Goal: Information Seeking & Learning: Compare options

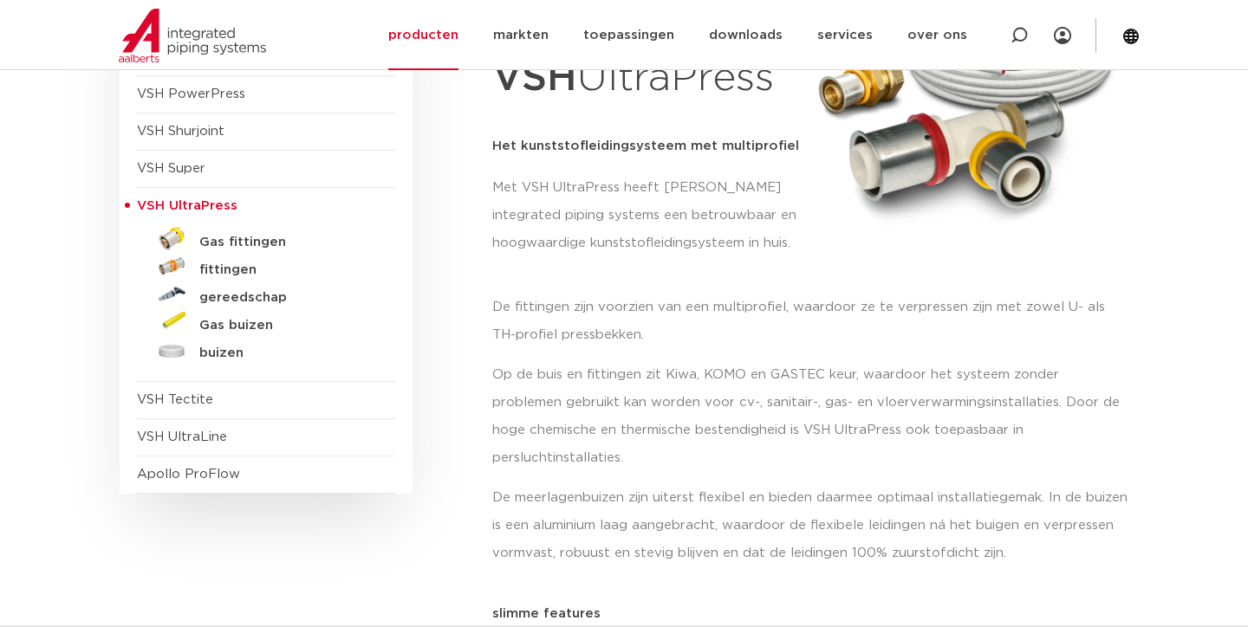
scroll to position [297, 0]
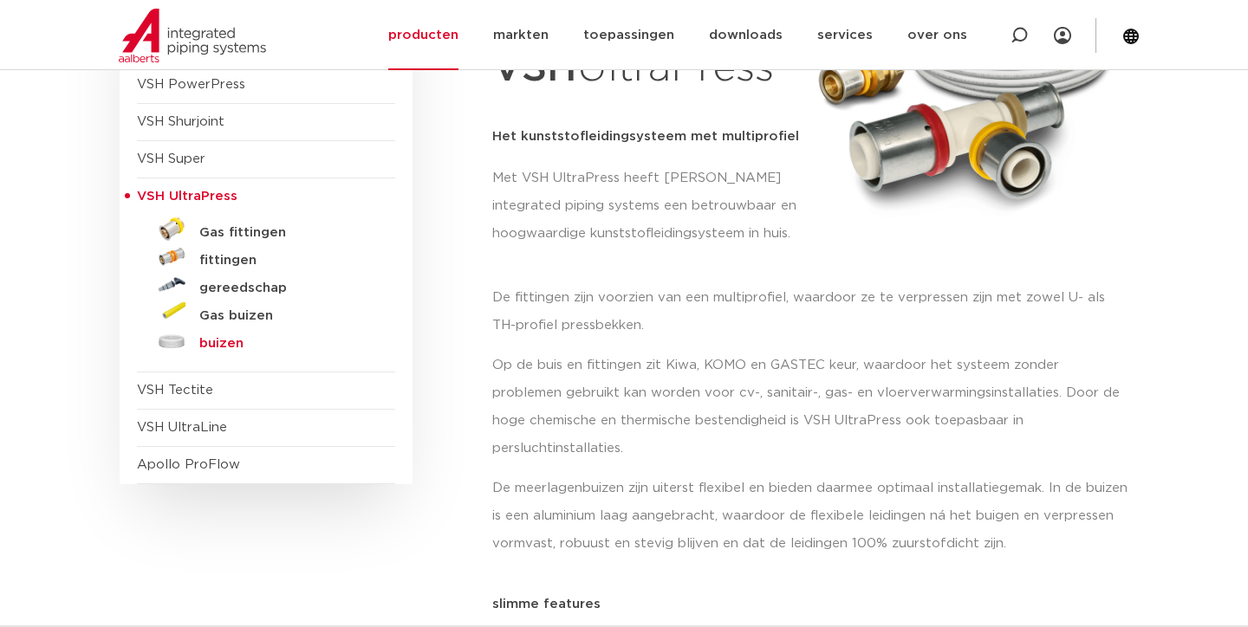
click at [217, 337] on h5 "buizen" at bounding box center [285, 344] width 172 height 16
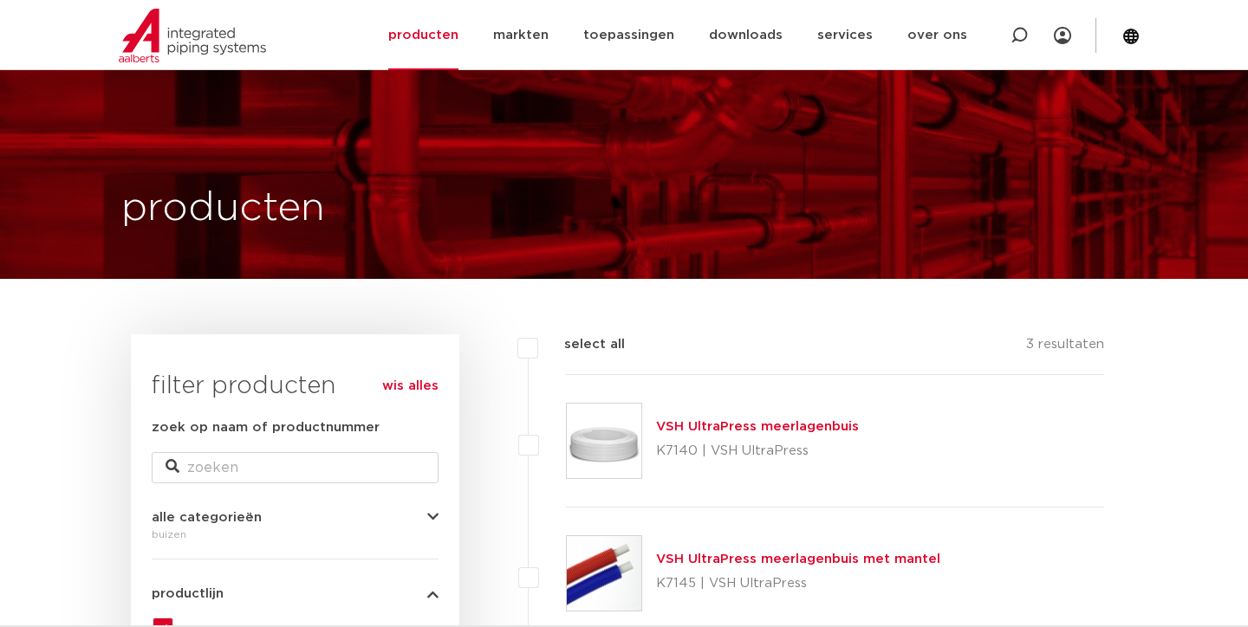
scroll to position [188, 0]
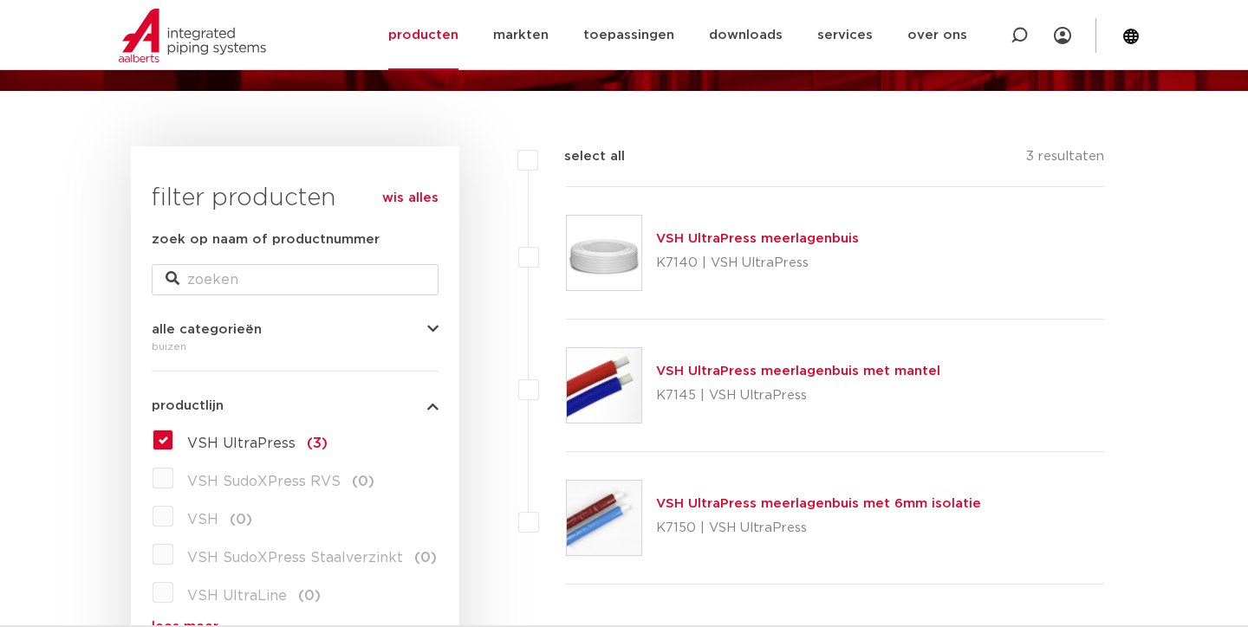
click at [808, 376] on link "VSH UltraPress meerlagenbuis met mantel" at bounding box center [798, 371] width 284 height 13
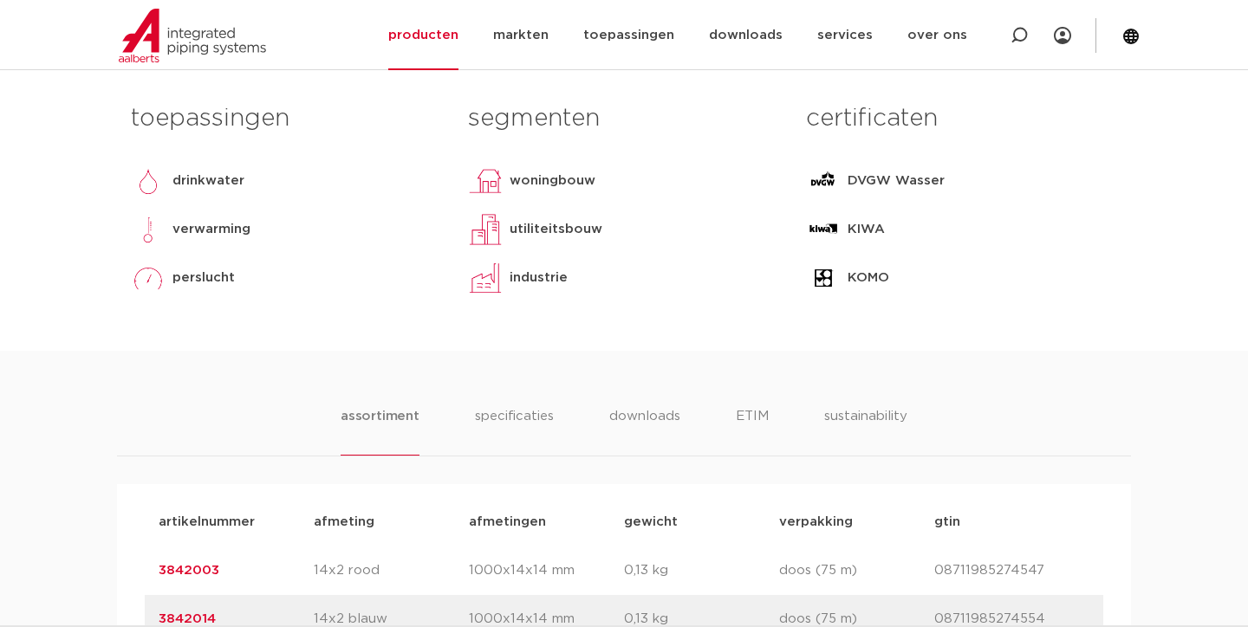
scroll to position [725, 0]
click at [520, 420] on li "specificaties" at bounding box center [513, 430] width 83 height 49
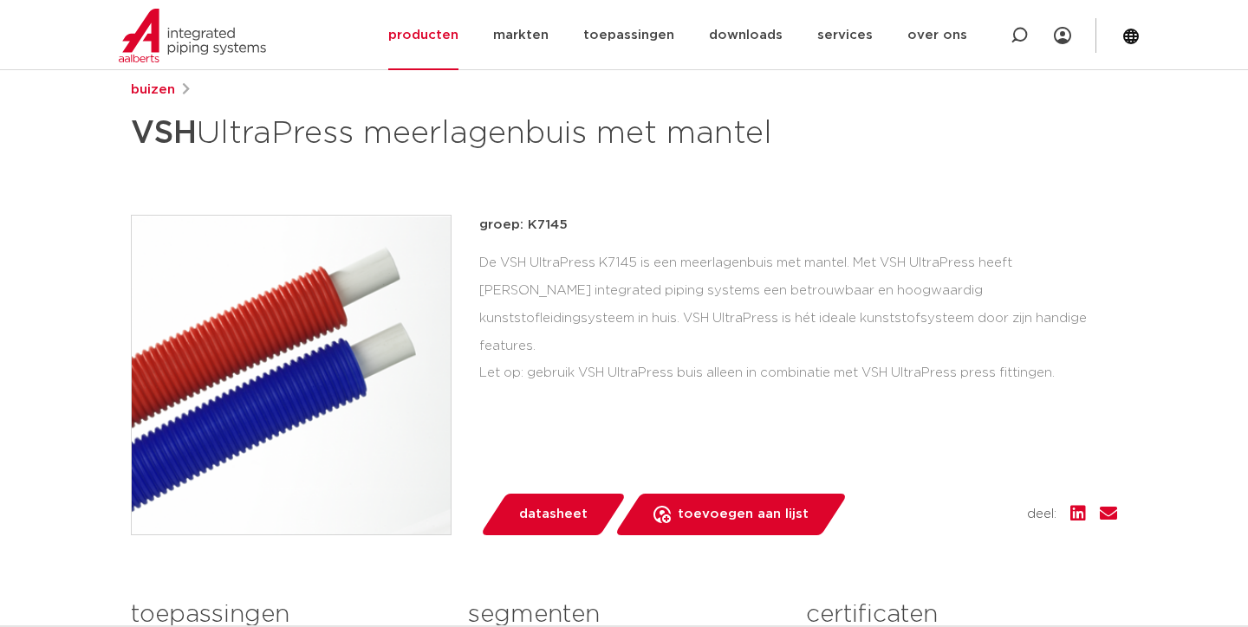
scroll to position [272, 0]
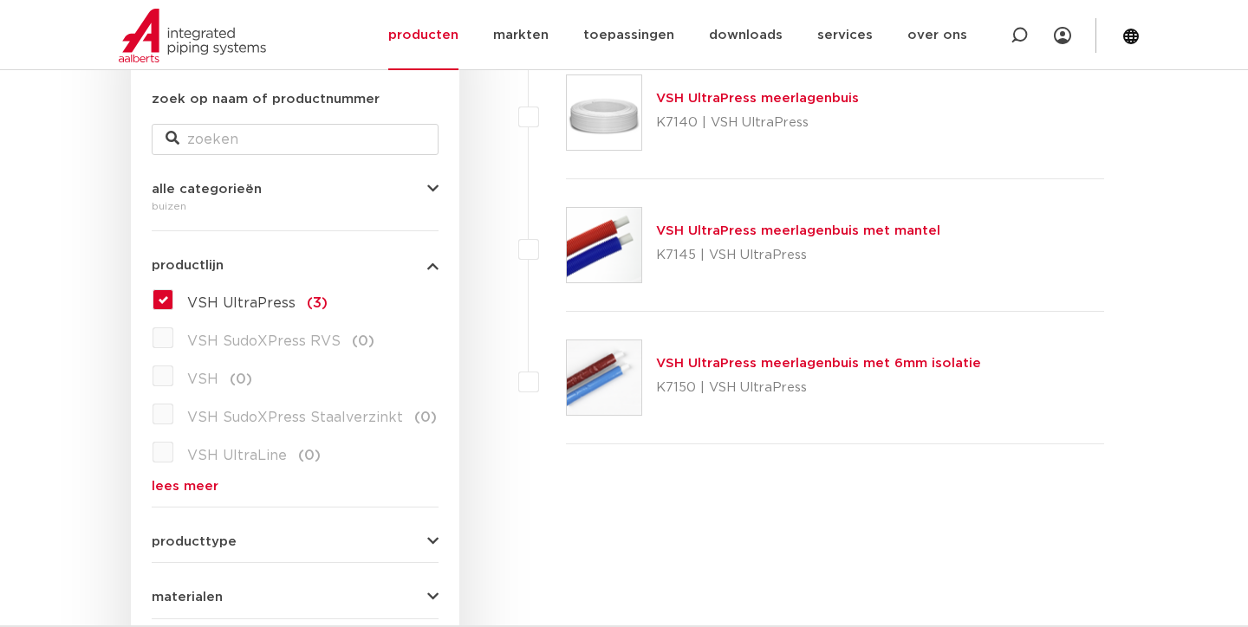
click at [803, 361] on link "VSH UltraPress meerlagenbuis met 6mm isolatie" at bounding box center [818, 363] width 325 height 13
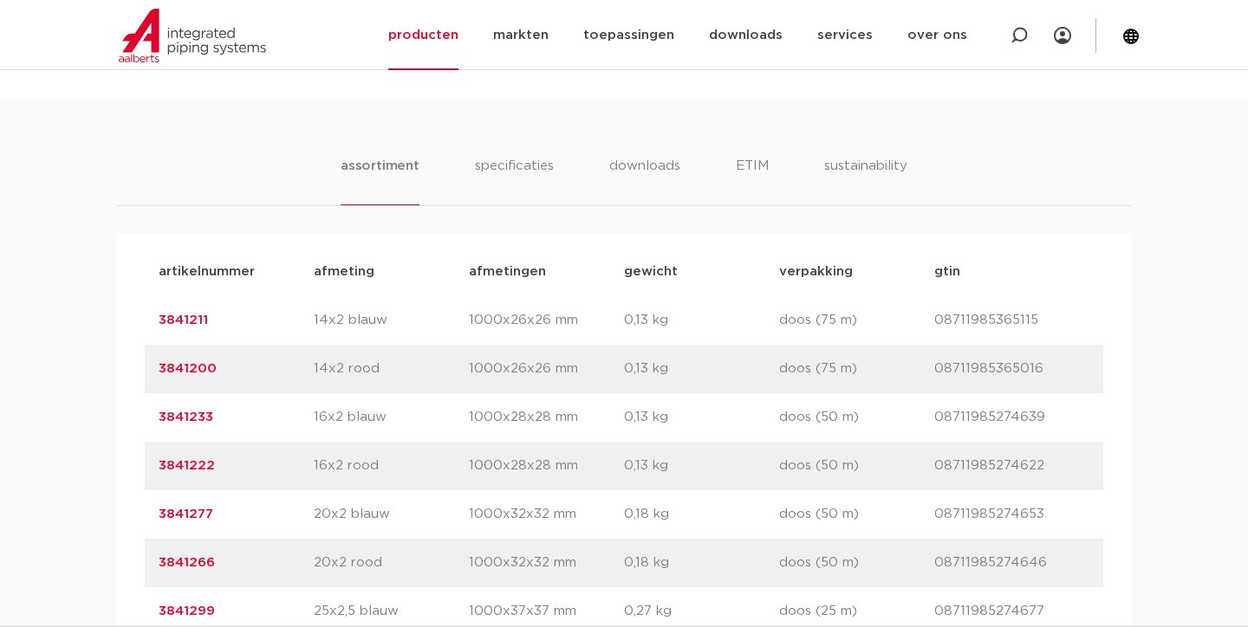
scroll to position [1098, 0]
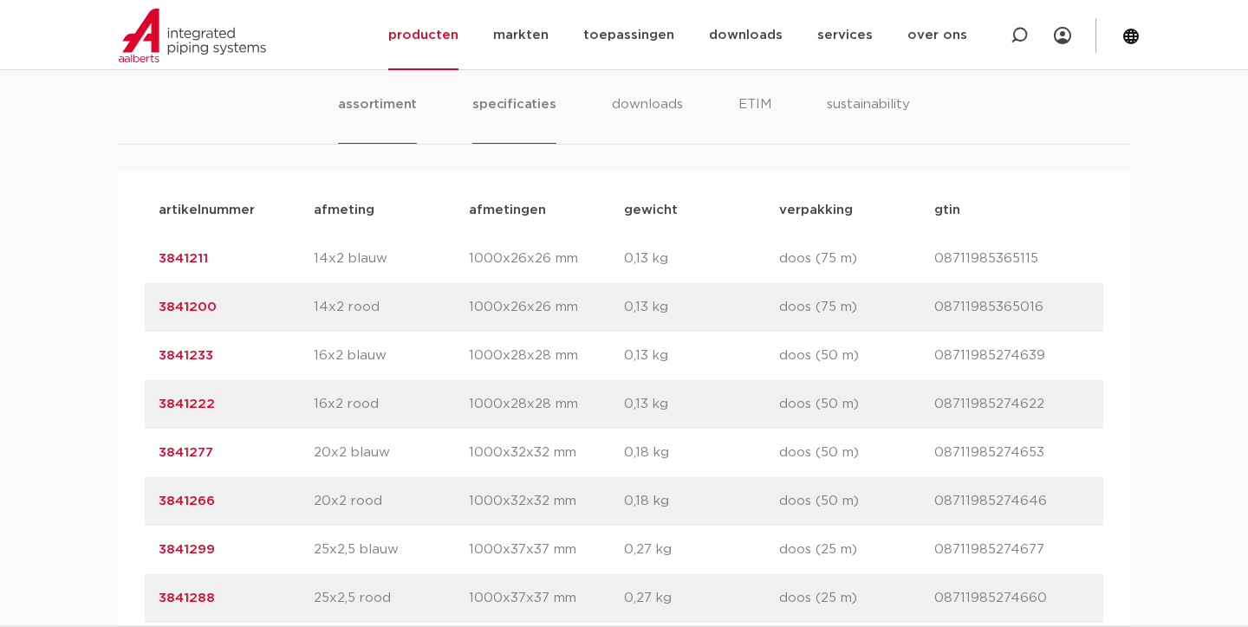
click at [528, 106] on li "specificaties" at bounding box center [513, 118] width 83 height 49
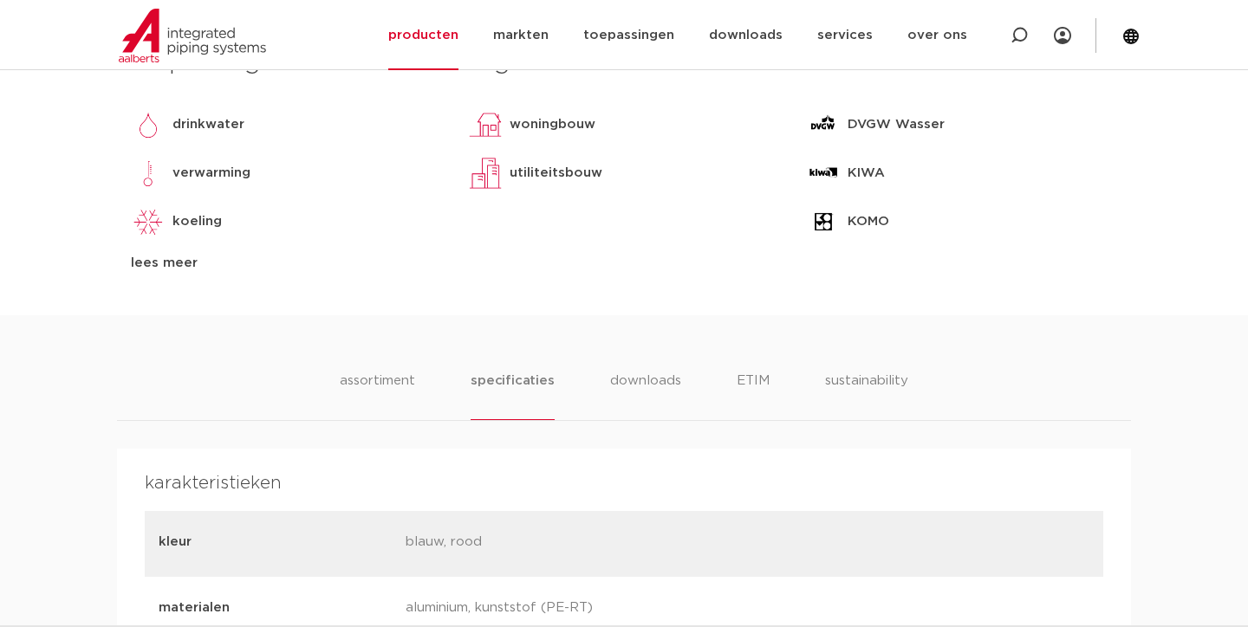
scroll to position [820, 0]
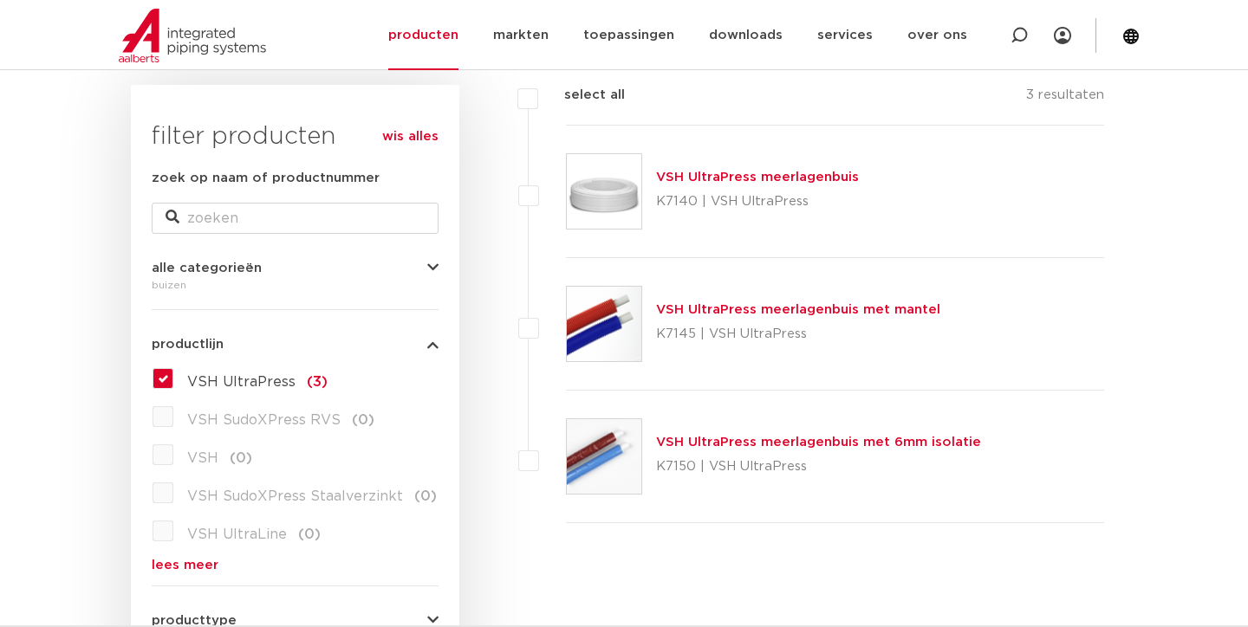
scroll to position [237, 0]
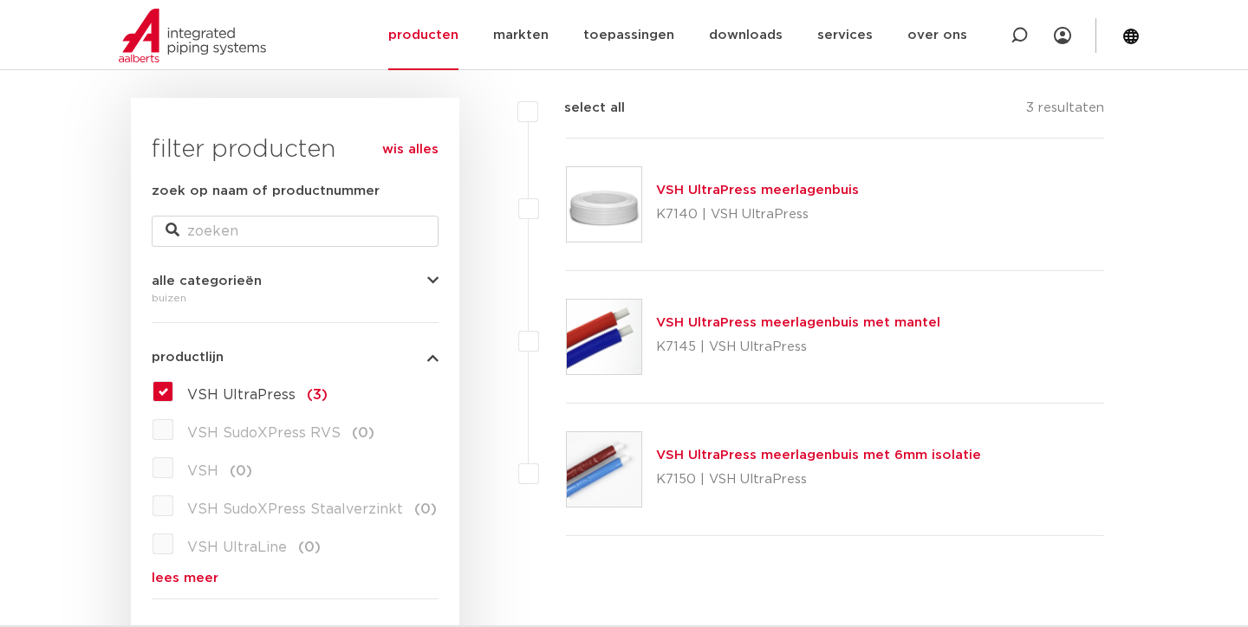
click at [695, 187] on link "VSH UltraPress meerlagenbuis" at bounding box center [757, 190] width 203 height 13
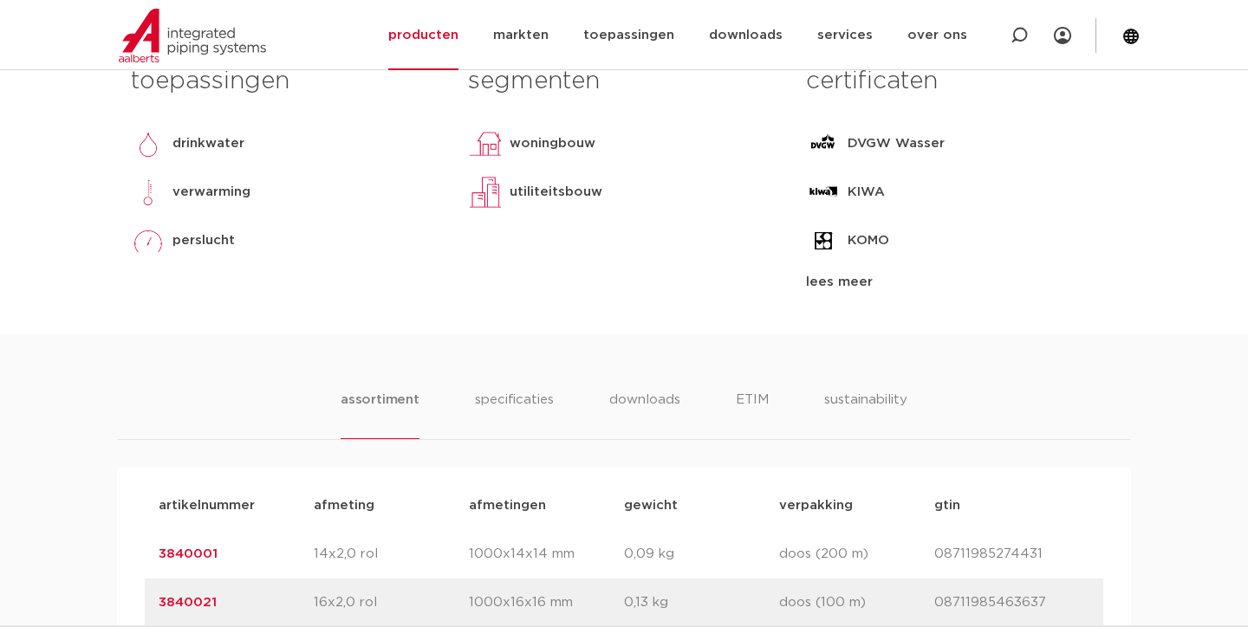
scroll to position [780, 0]
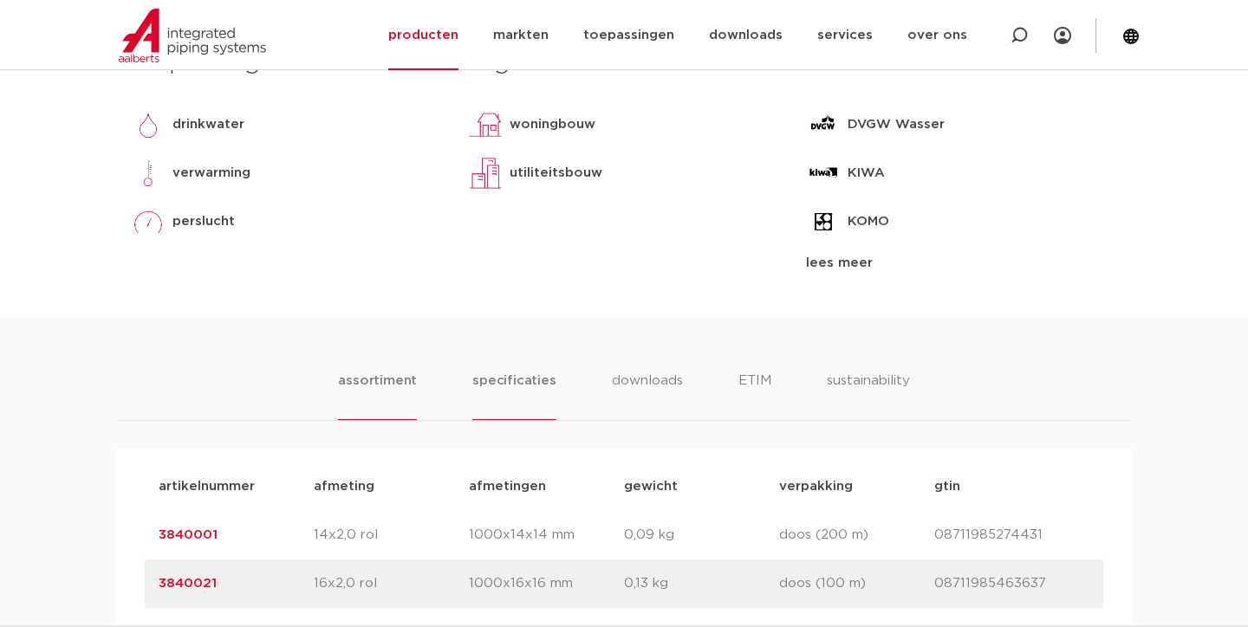
click at [511, 388] on li "specificaties" at bounding box center [513, 395] width 83 height 49
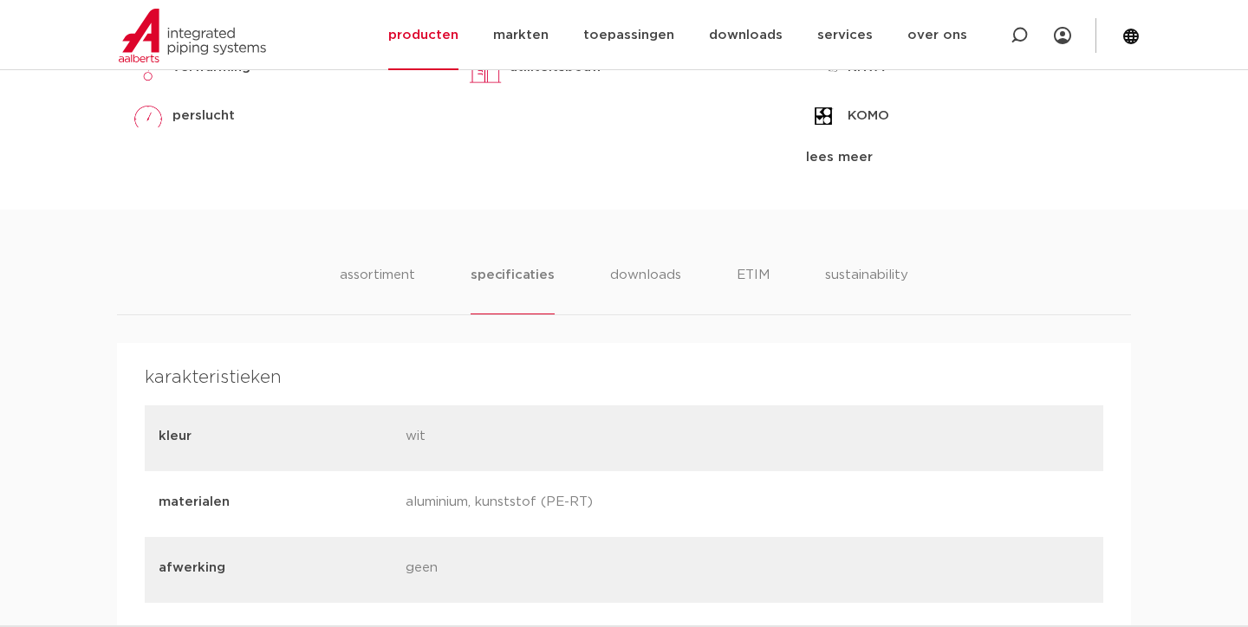
scroll to position [879, 0]
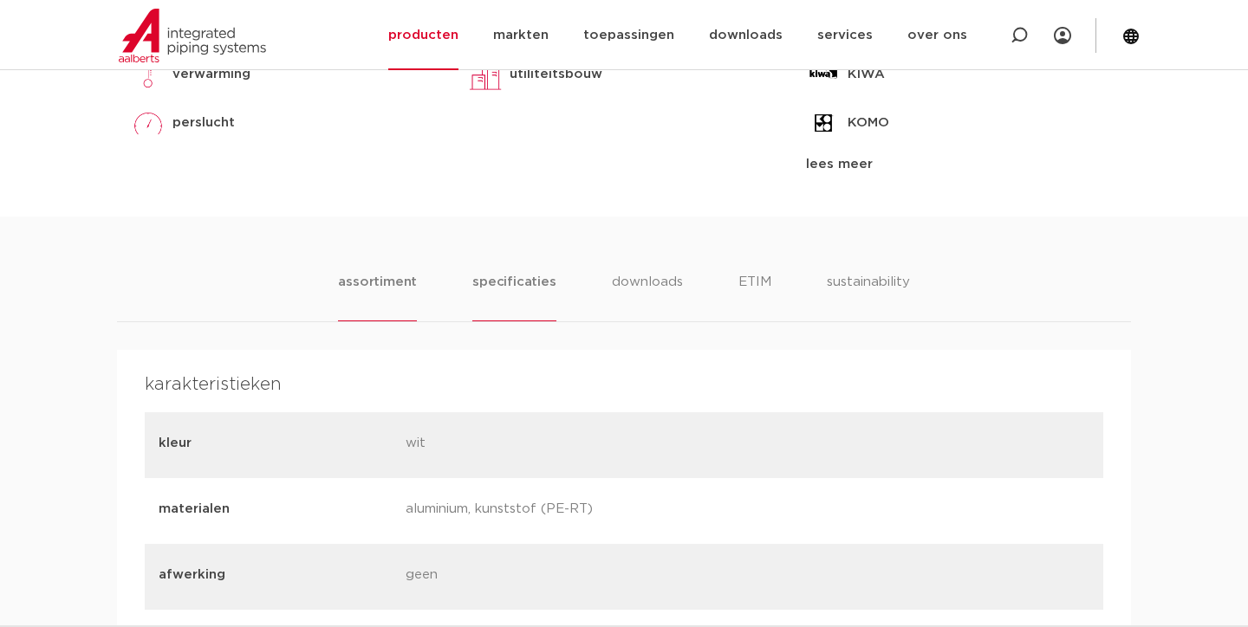
click at [392, 295] on li "assortiment" at bounding box center [377, 296] width 79 height 49
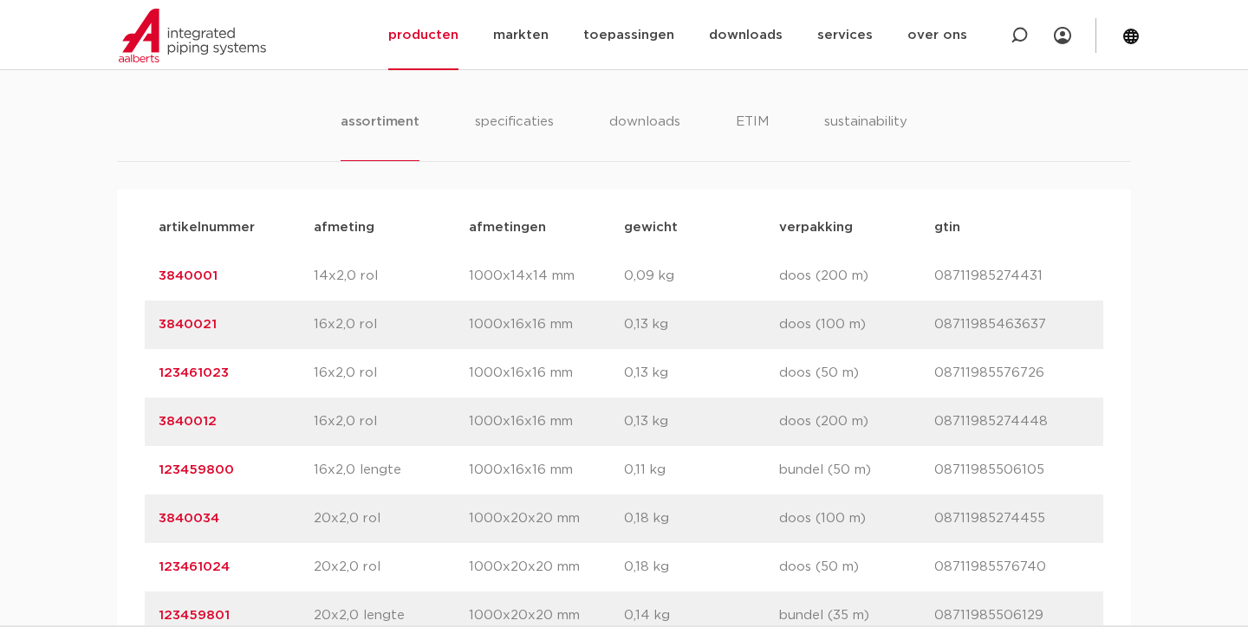
scroll to position [1048, 0]
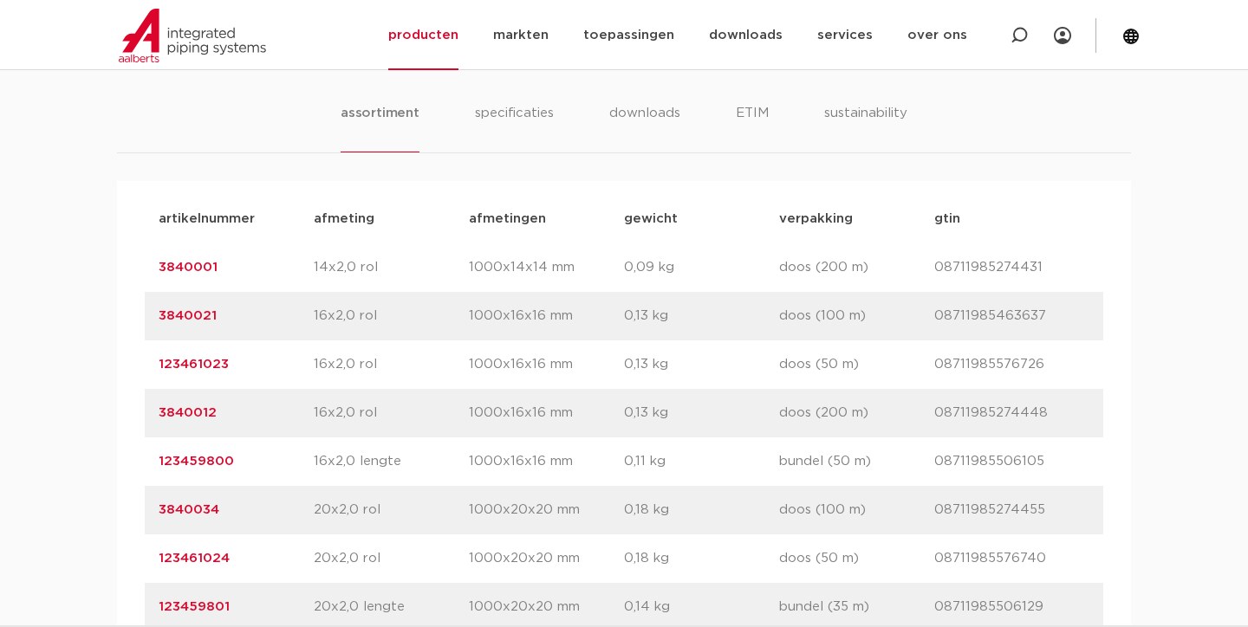
click at [194, 357] on p "123461023" at bounding box center [236, 364] width 155 height 21
click at [198, 361] on link "123461023" at bounding box center [194, 364] width 70 height 13
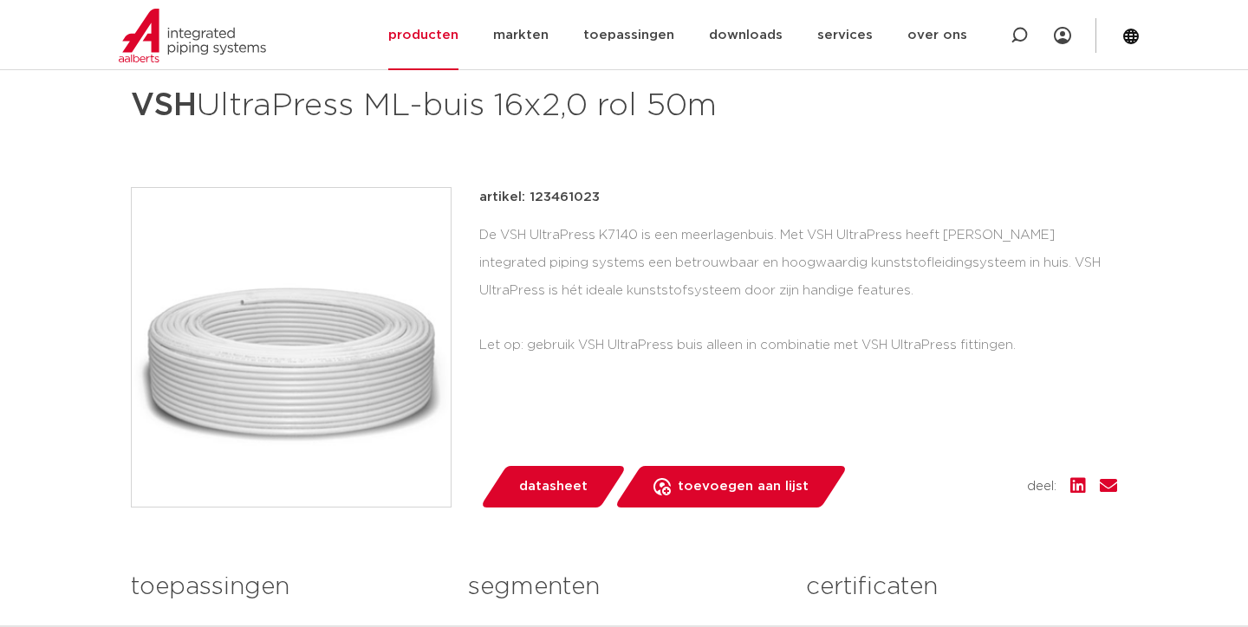
scroll to position [295, 0]
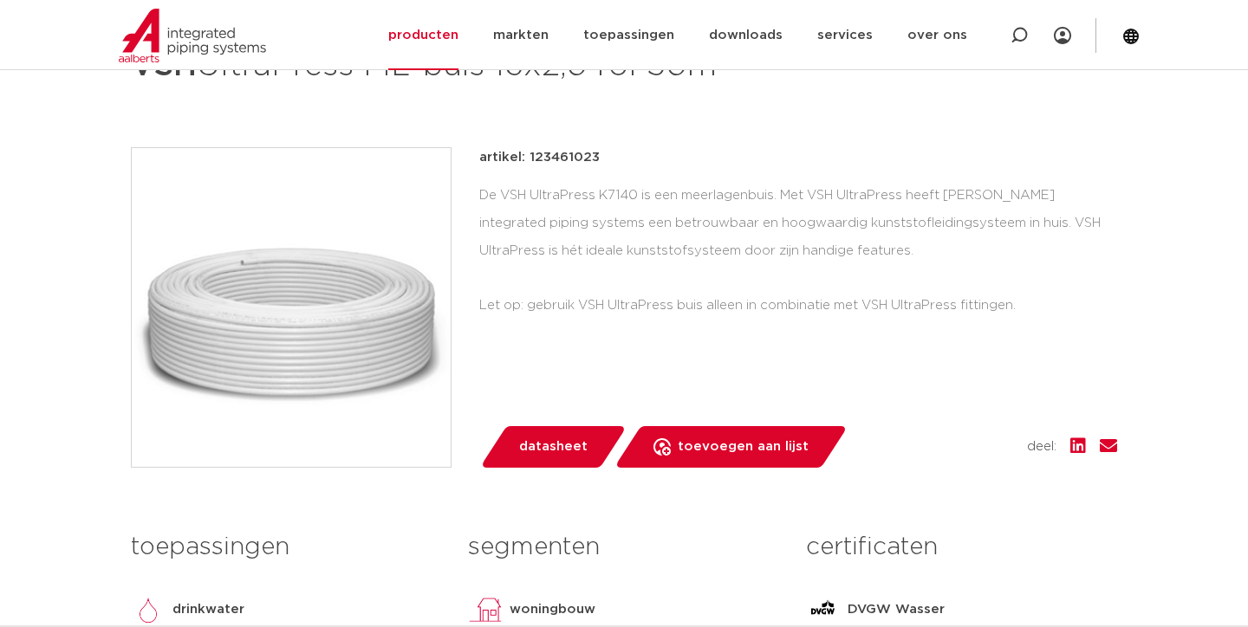
click at [559, 154] on p "artikel: 123461023" at bounding box center [539, 157] width 120 height 21
copy p "123461023"
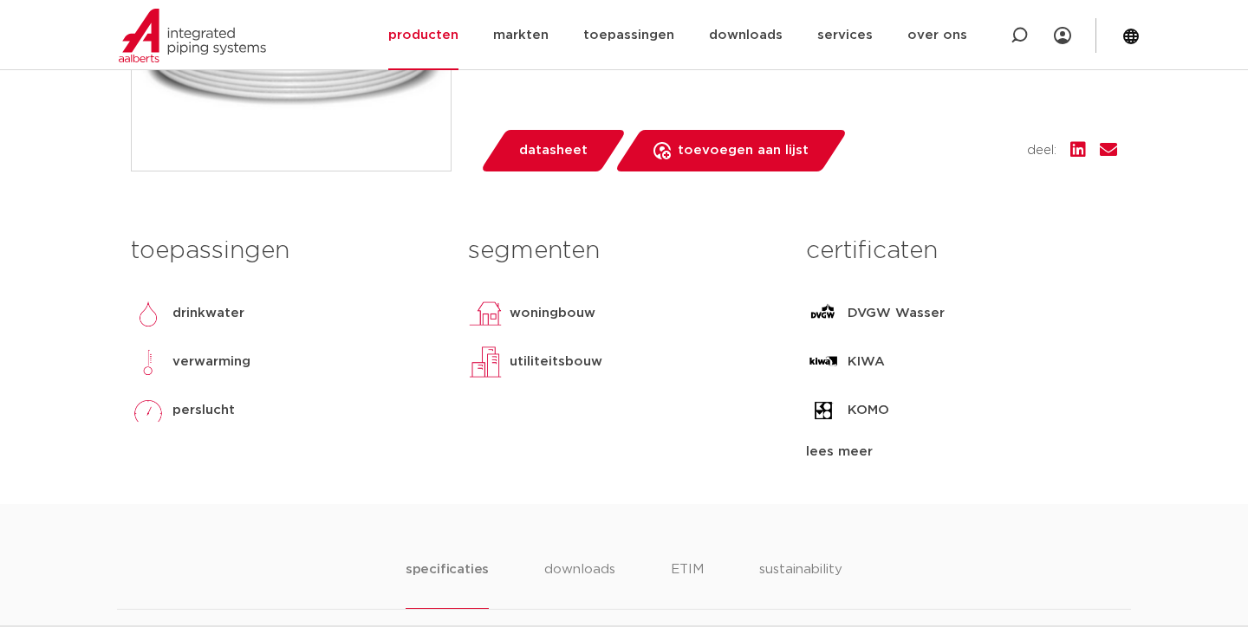
scroll to position [603, 0]
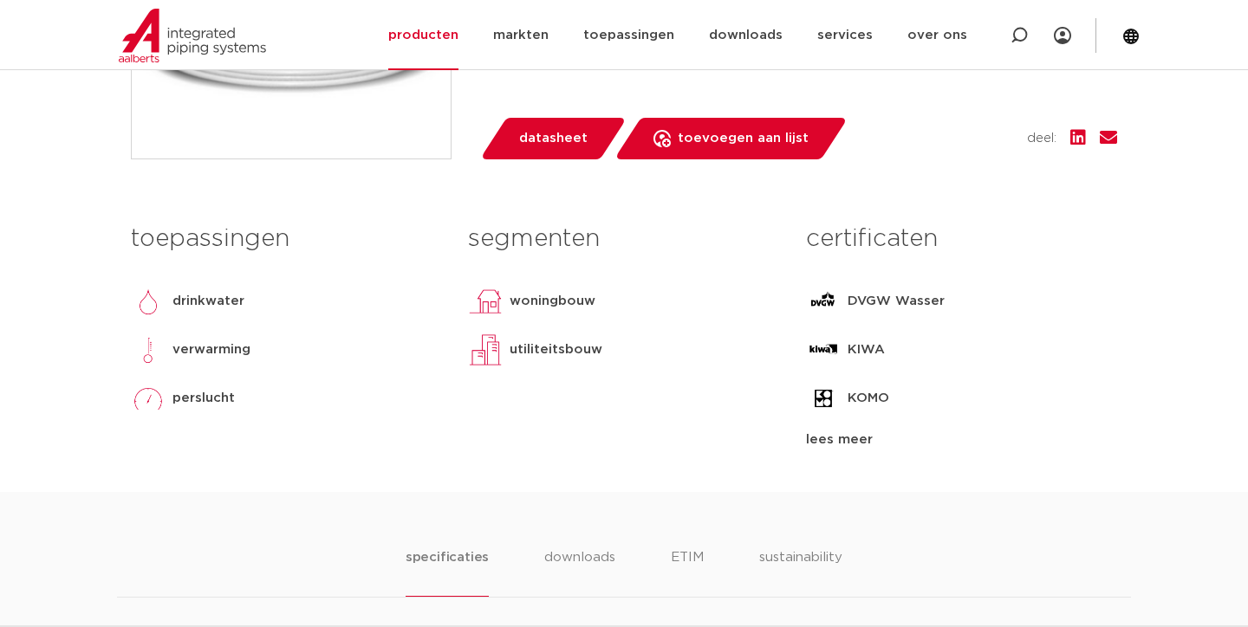
click at [146, 316] on img at bounding box center [148, 301] width 35 height 35
click at [149, 309] on img at bounding box center [148, 301] width 35 height 35
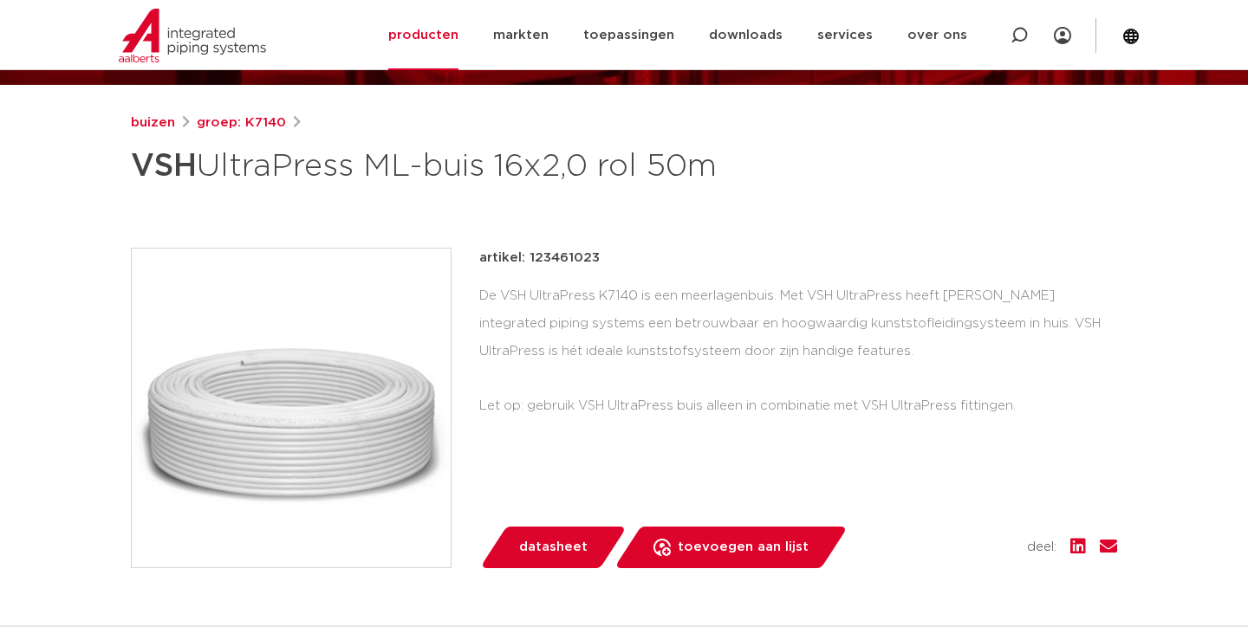
scroll to position [191, 0]
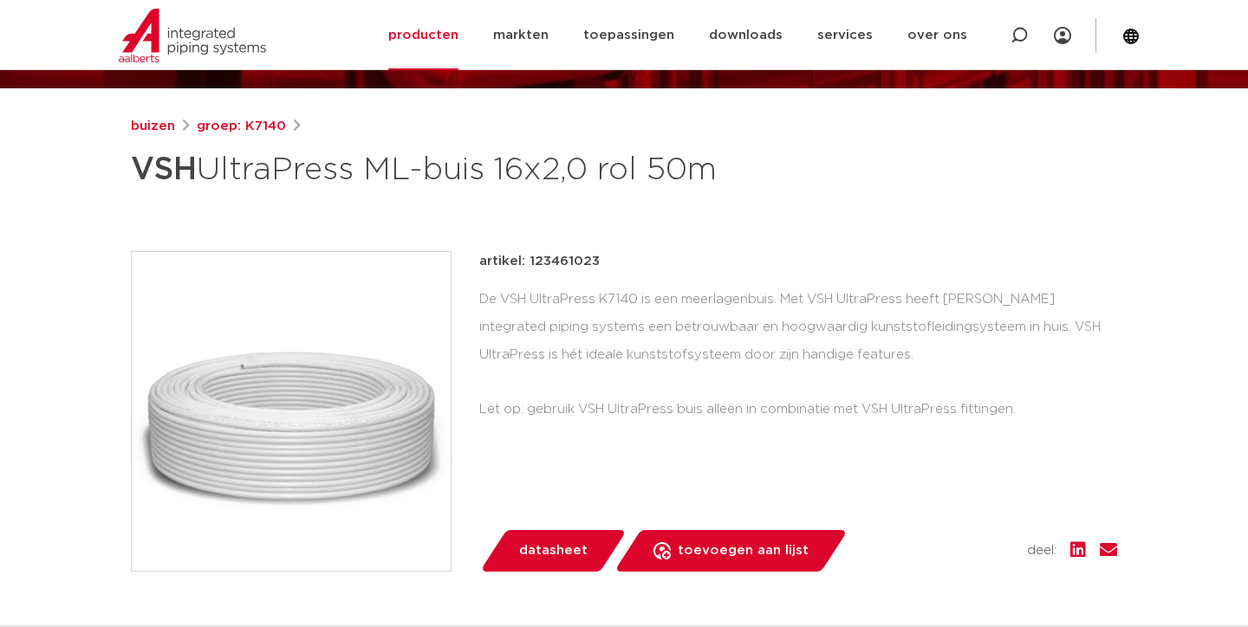
click at [560, 549] on span "datasheet" at bounding box center [553, 551] width 68 height 28
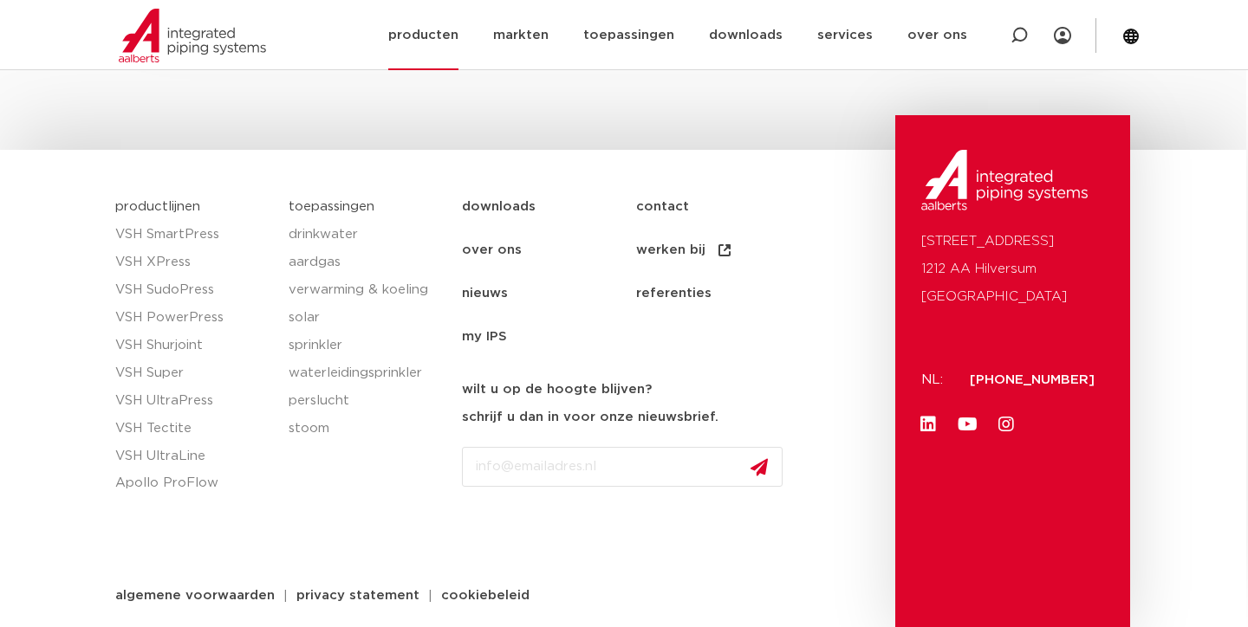
scroll to position [3609, 2]
click at [368, 289] on link "verwarming & koeling" at bounding box center [367, 291] width 156 height 28
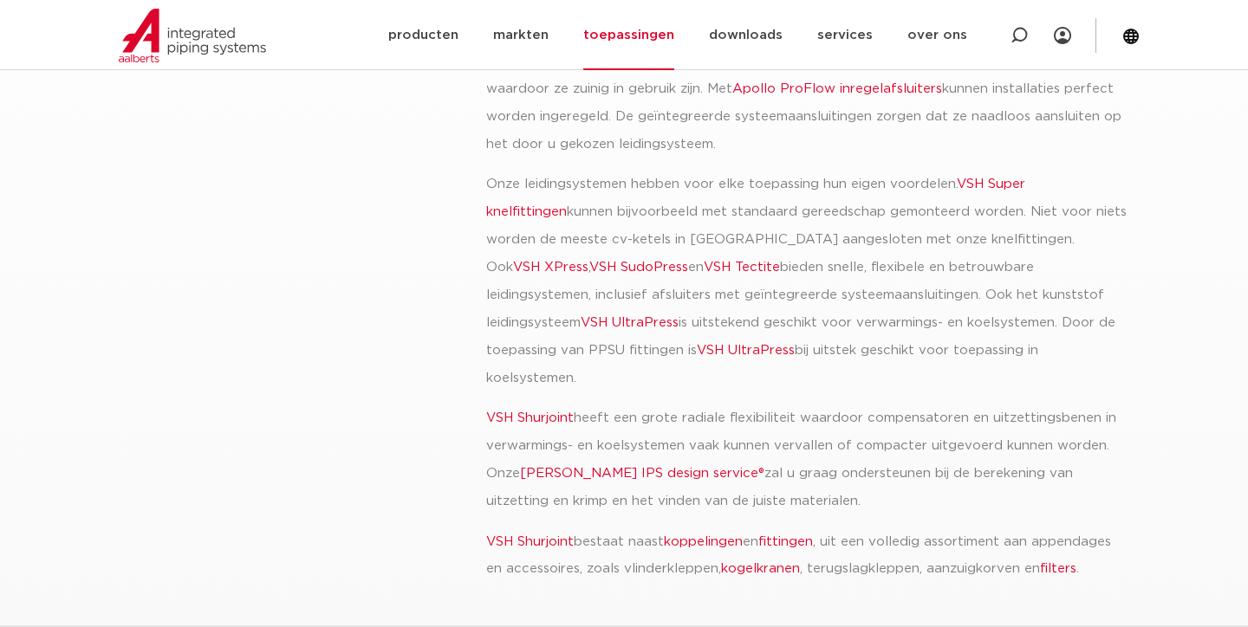
scroll to position [563, 0]
click at [581, 315] on link "VSH UltraPress" at bounding box center [630, 321] width 98 height 13
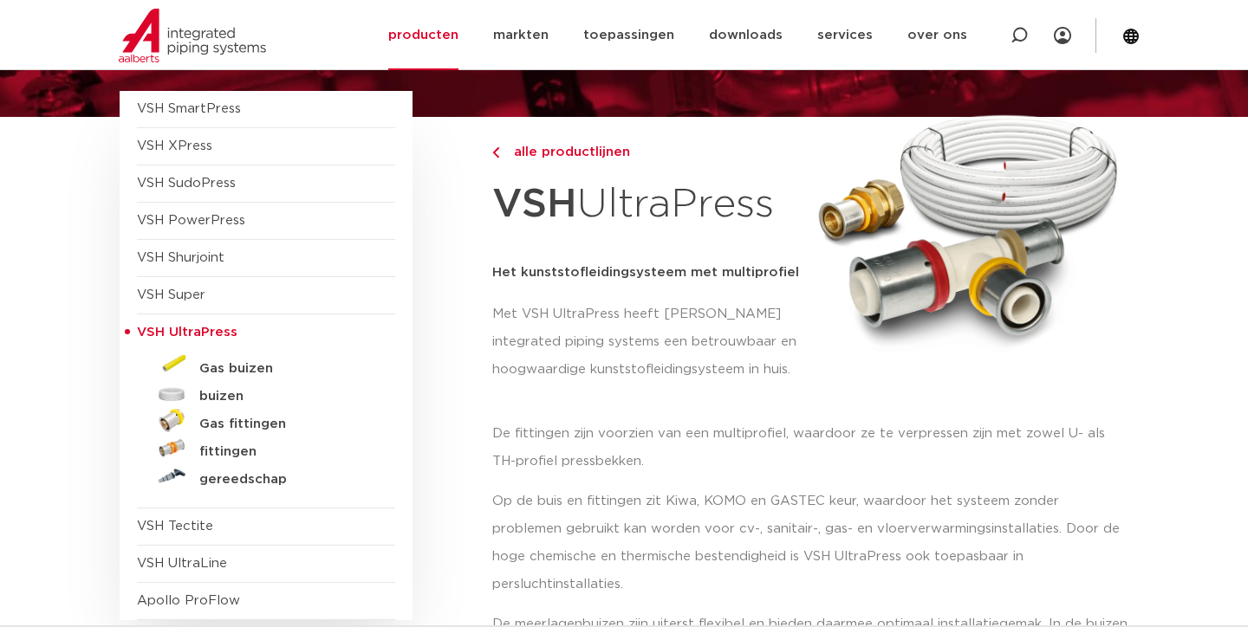
scroll to position [152, 0]
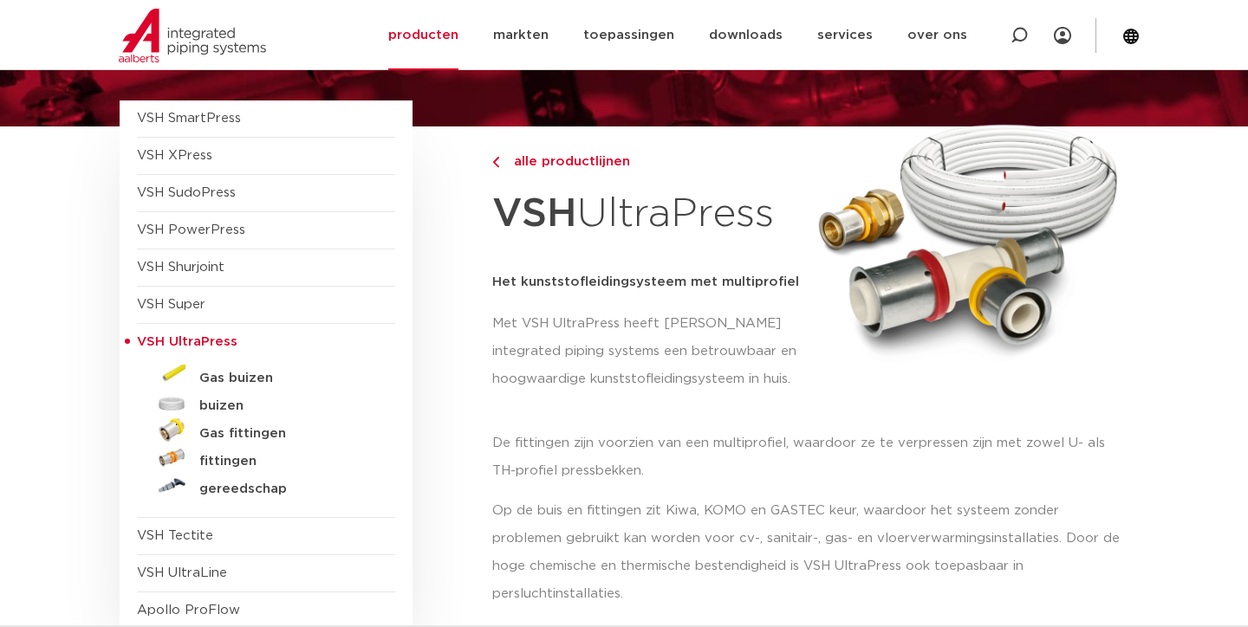
click at [949, 282] on img at bounding box center [967, 235] width 305 height 286
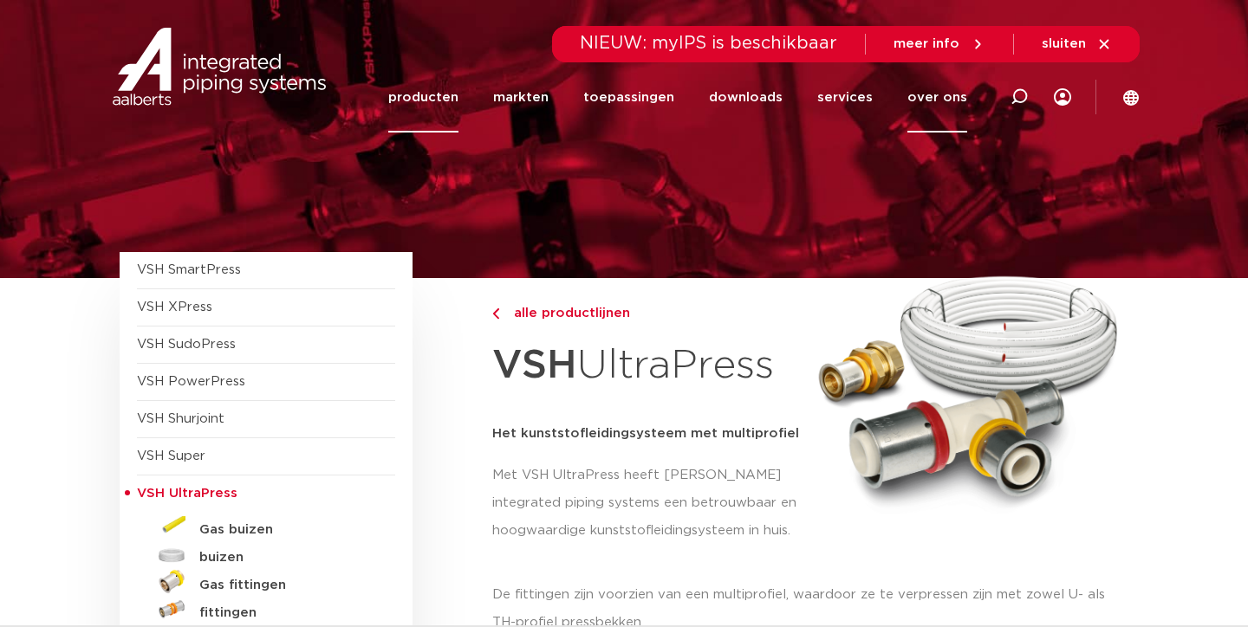
scroll to position [0, 0]
